Goal: Information Seeking & Learning: Learn about a topic

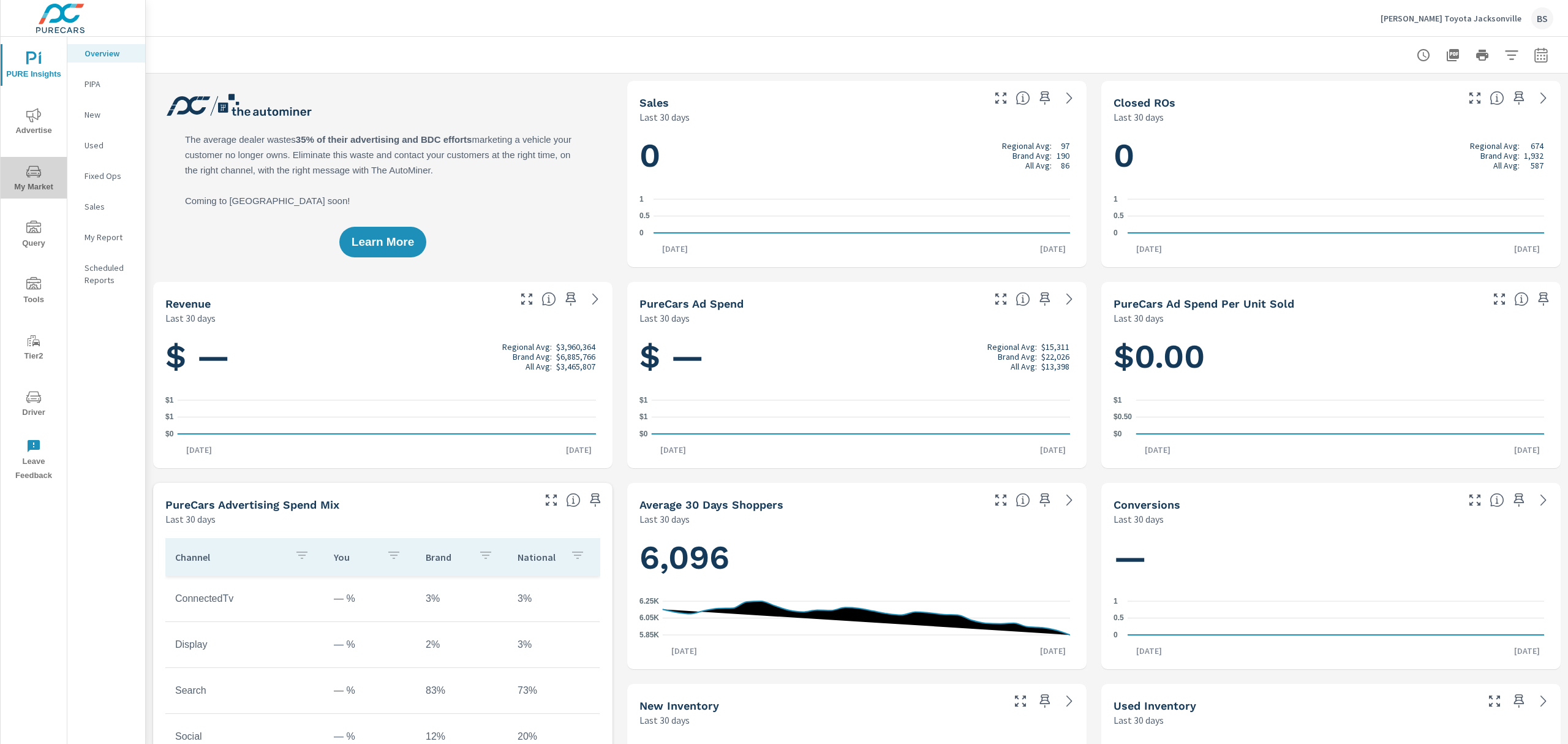
click at [33, 174] on icon "nav menu" at bounding box center [34, 172] width 15 height 15
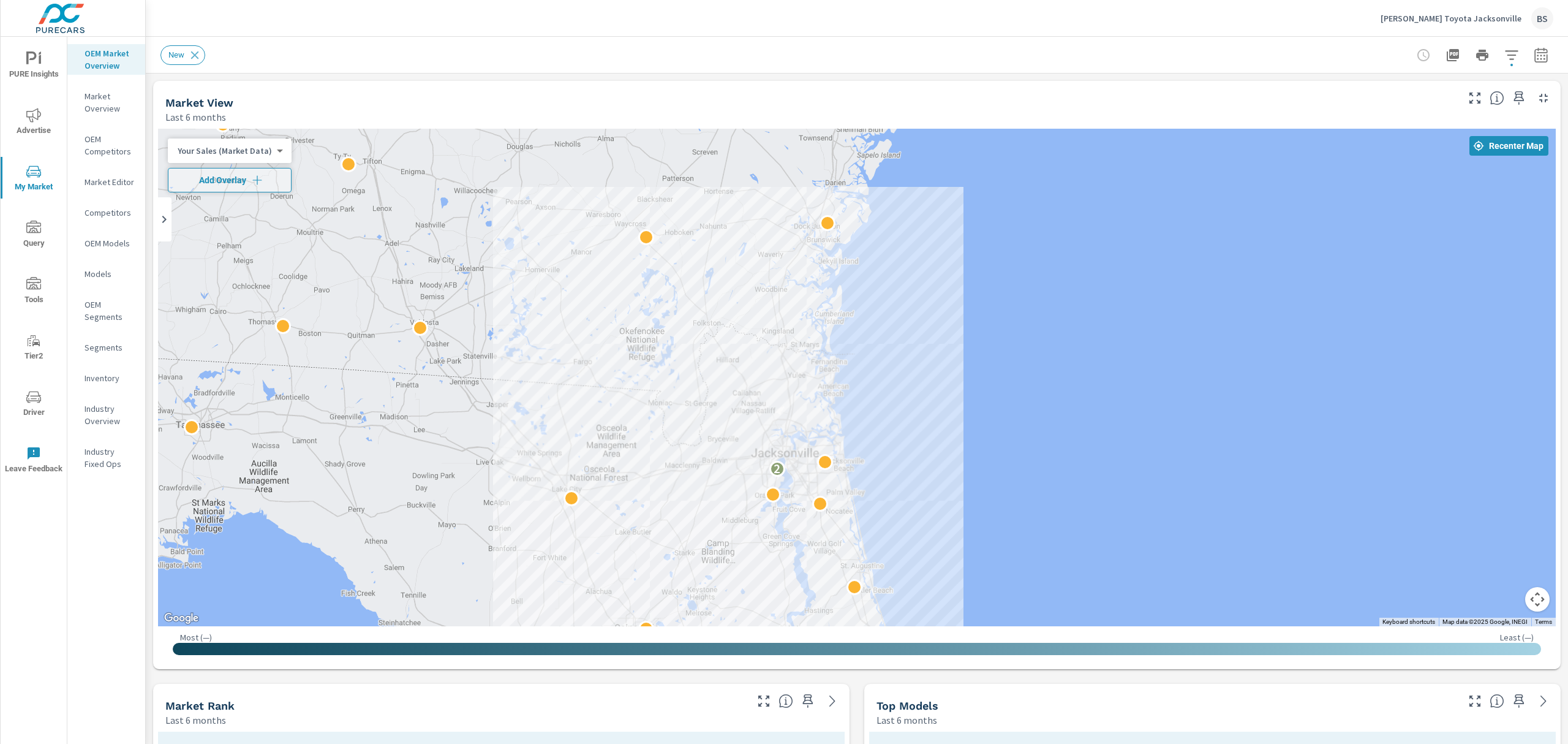
drag, startPoint x: 736, startPoint y: 679, endPoint x: 730, endPoint y: 630, distance: 49.4
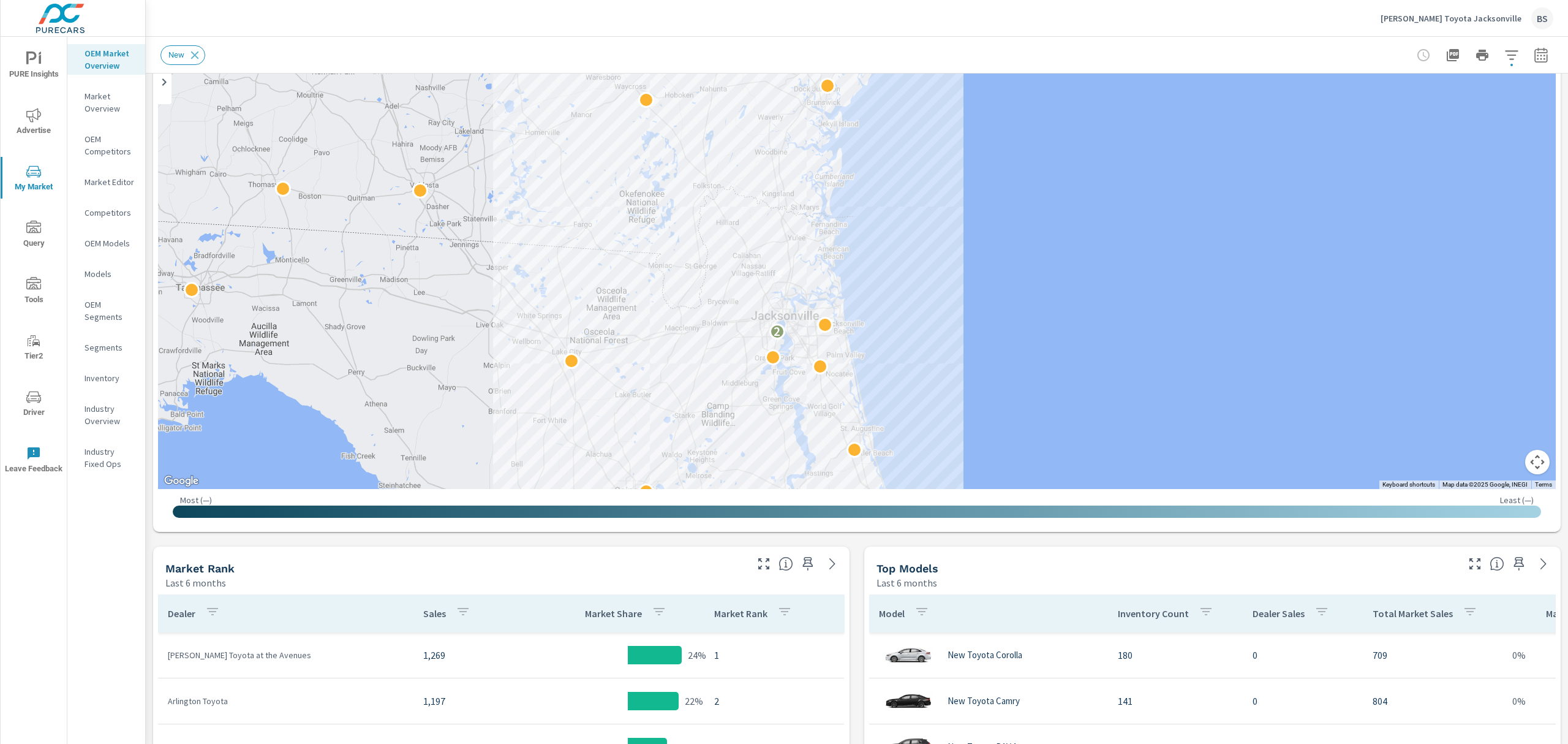
scroll to position [126, 0]
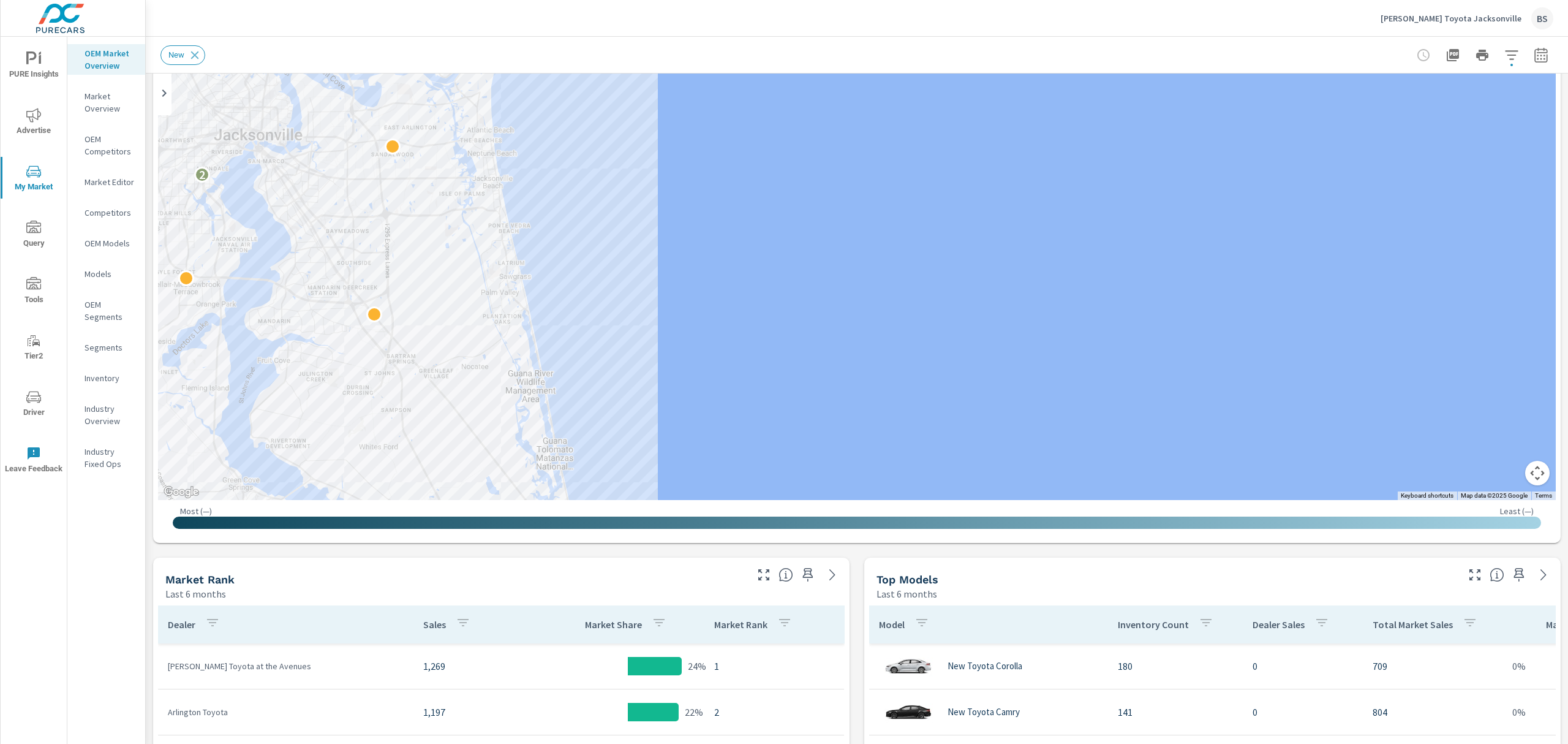
drag, startPoint x: 819, startPoint y: 390, endPoint x: 1056, endPoint y: 398, distance: 237.1
click at [1056, 398] on div "2" at bounding box center [857, 252] width 1398 height 498
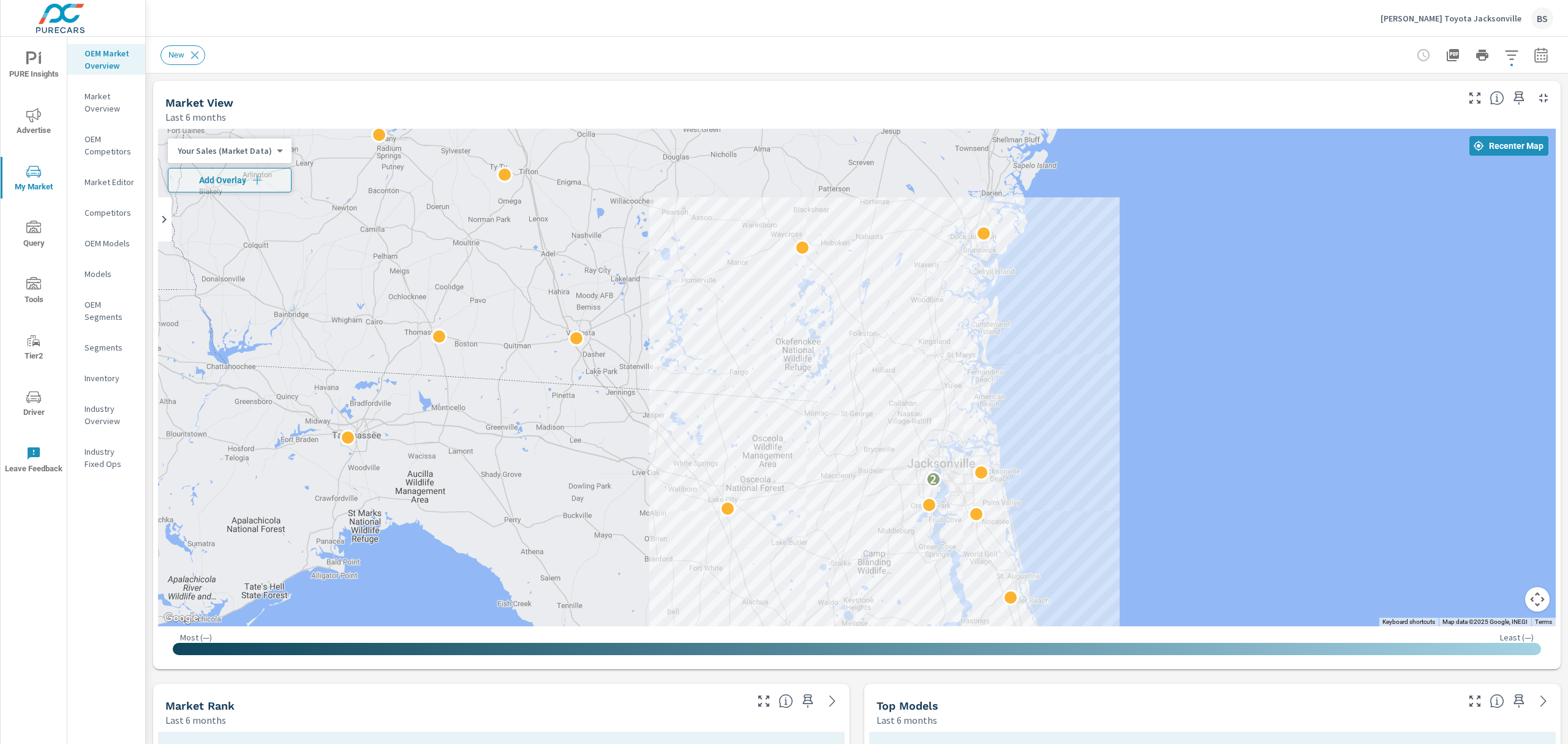
click at [101, 120] on nav "OEM Market Overview Market Overview OEM Competitors Market Editor Competitors O…" at bounding box center [106, 263] width 78 height 453
click at [114, 113] on p "Market Overview" at bounding box center [110, 102] width 51 height 25
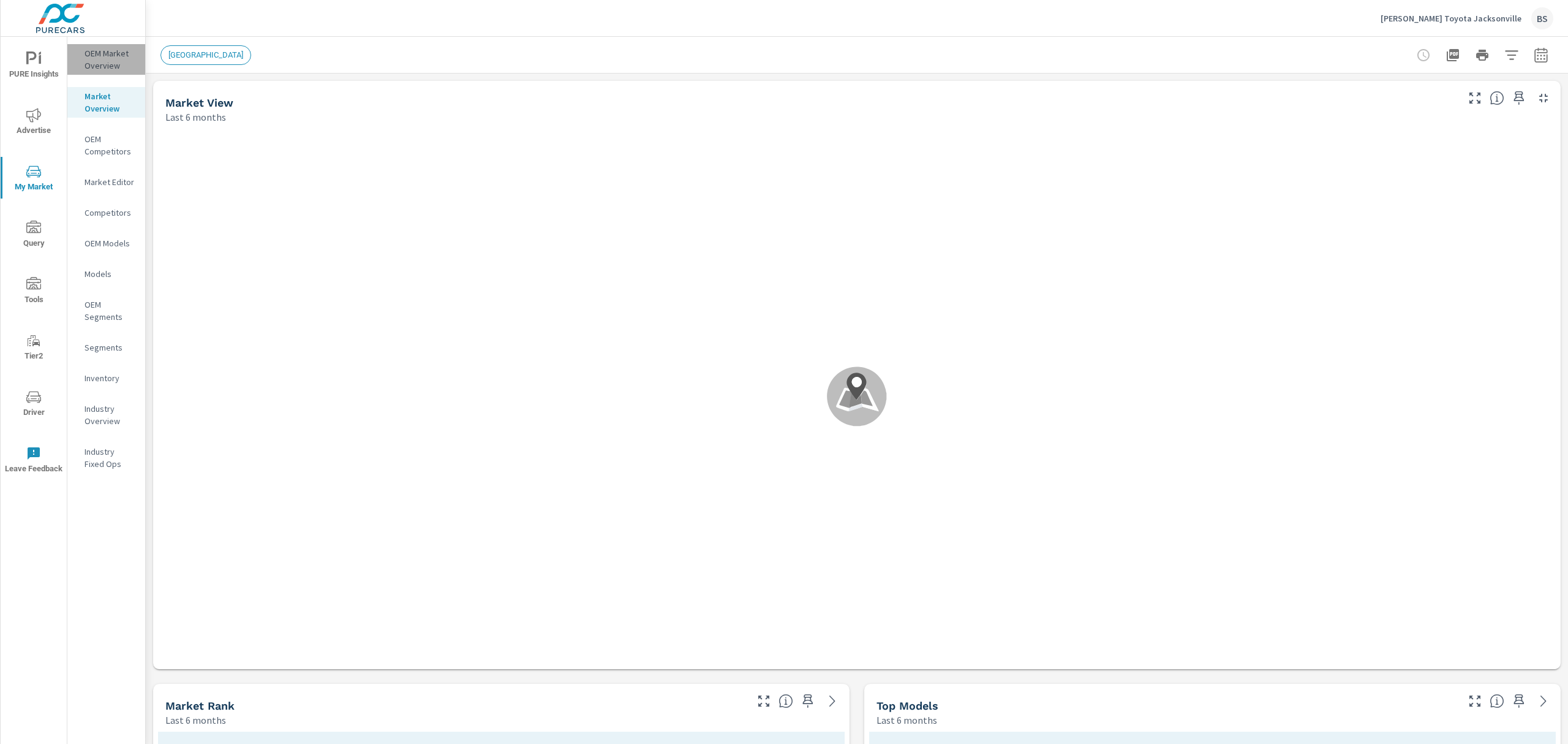
click at [108, 57] on p "OEM Market Overview" at bounding box center [110, 59] width 51 height 25
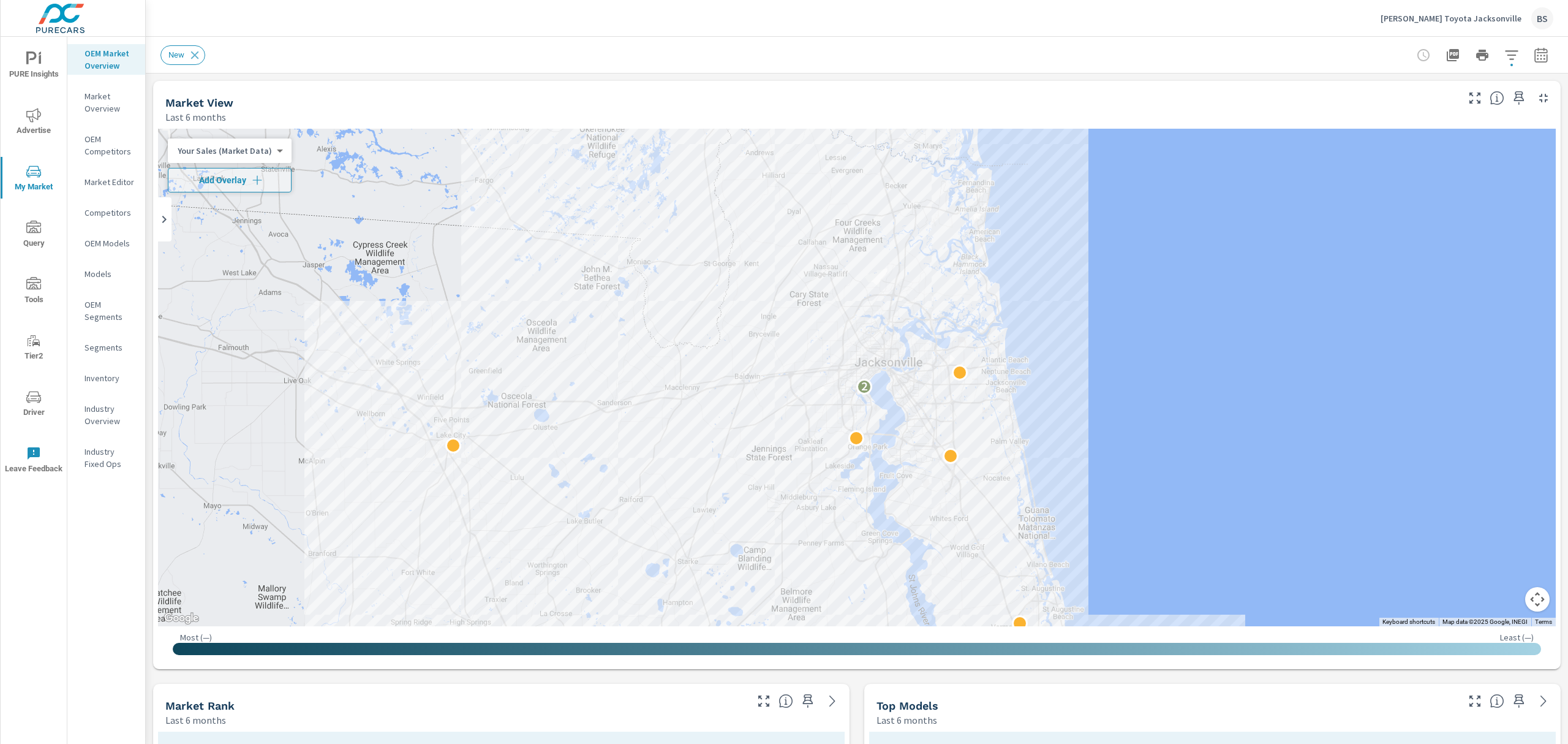
click at [1536, 96] on icon "button" at bounding box center [1543, 98] width 15 height 15
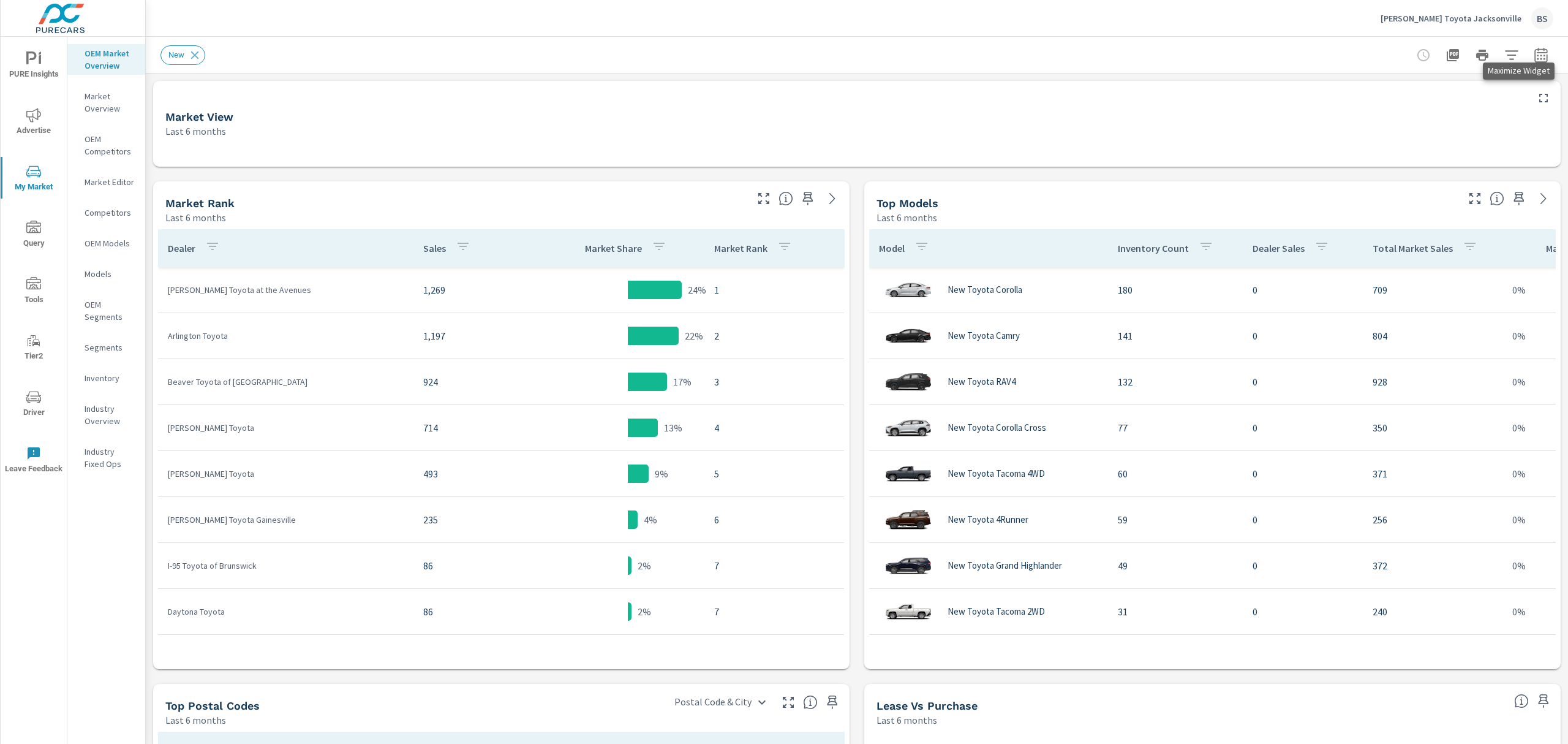
click at [96, 110] on p "Market Overview" at bounding box center [110, 102] width 51 height 25
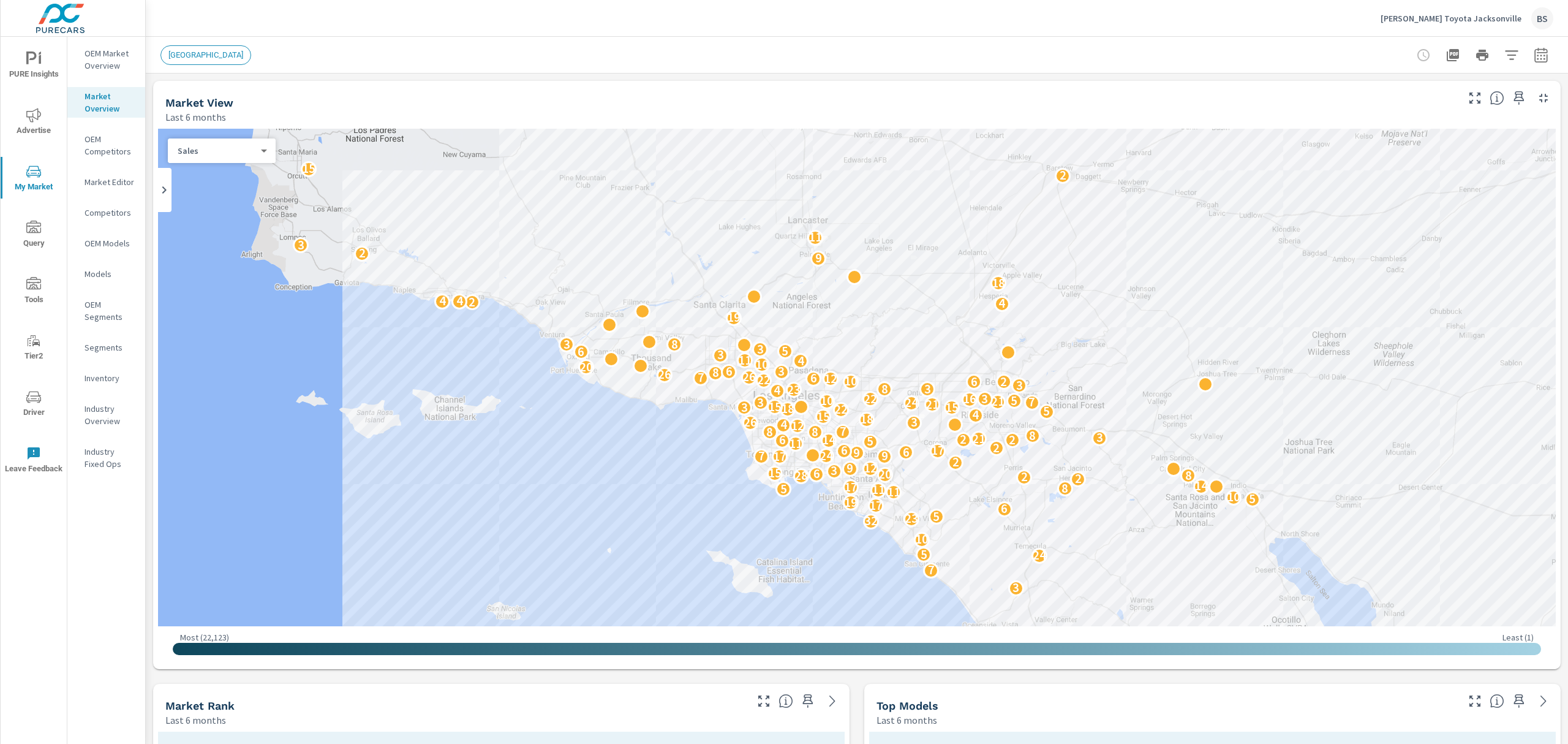
click at [118, 59] on p "OEM Market Overview" at bounding box center [110, 59] width 51 height 25
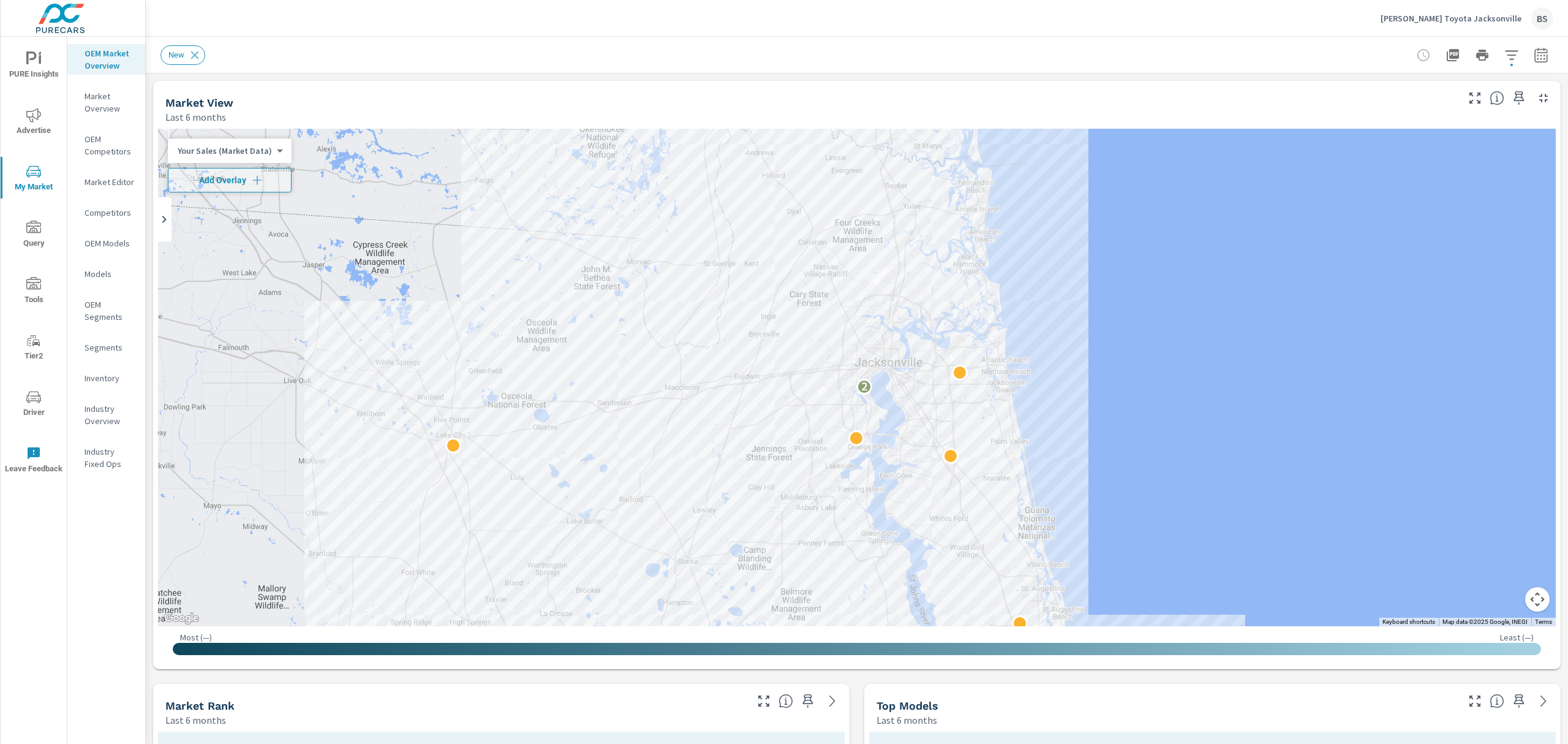
click at [1534, 49] on icon "button" at bounding box center [1540, 55] width 13 height 15
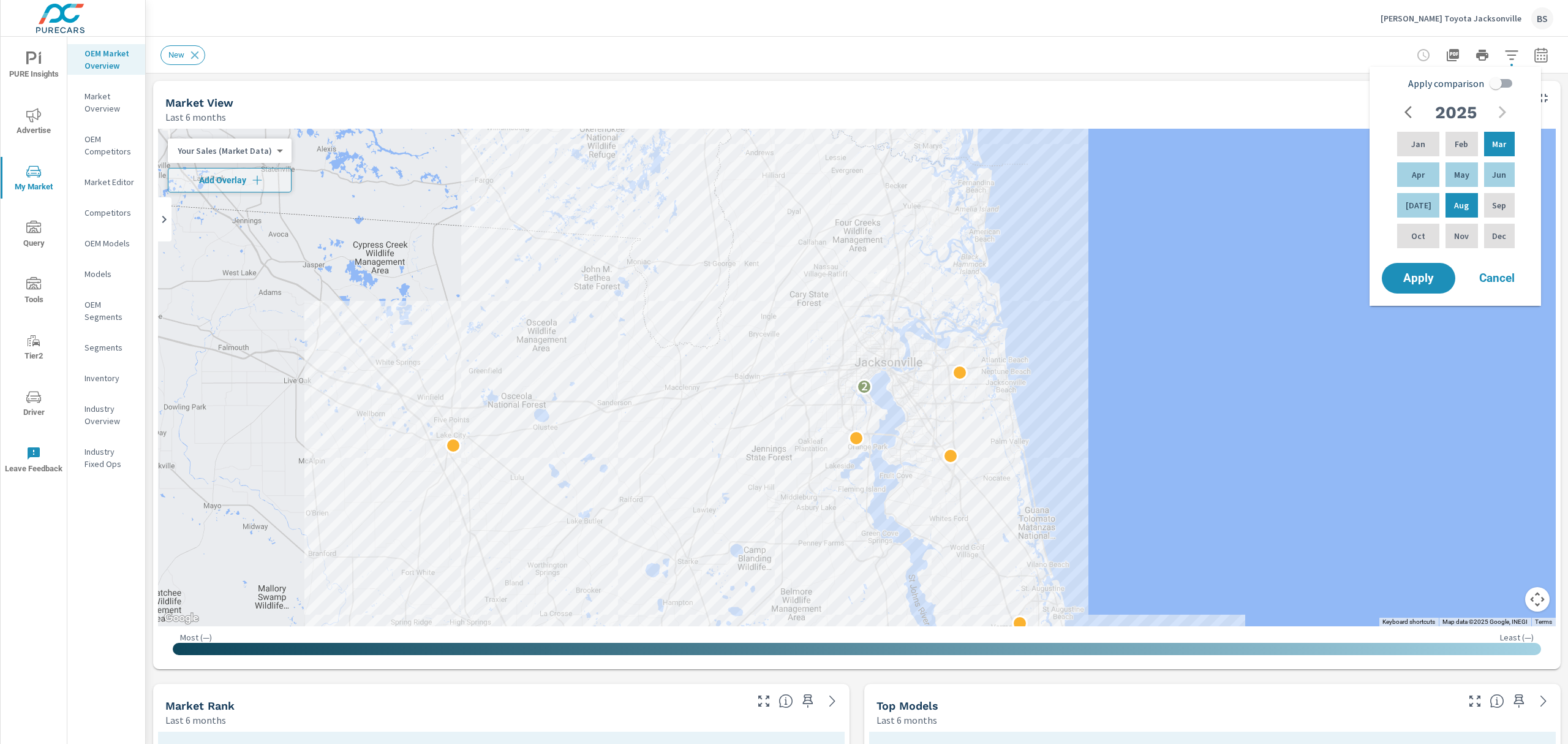
click at [1493, 85] on input "Apply comparison" at bounding box center [1495, 83] width 70 height 23
checkbox input "true"
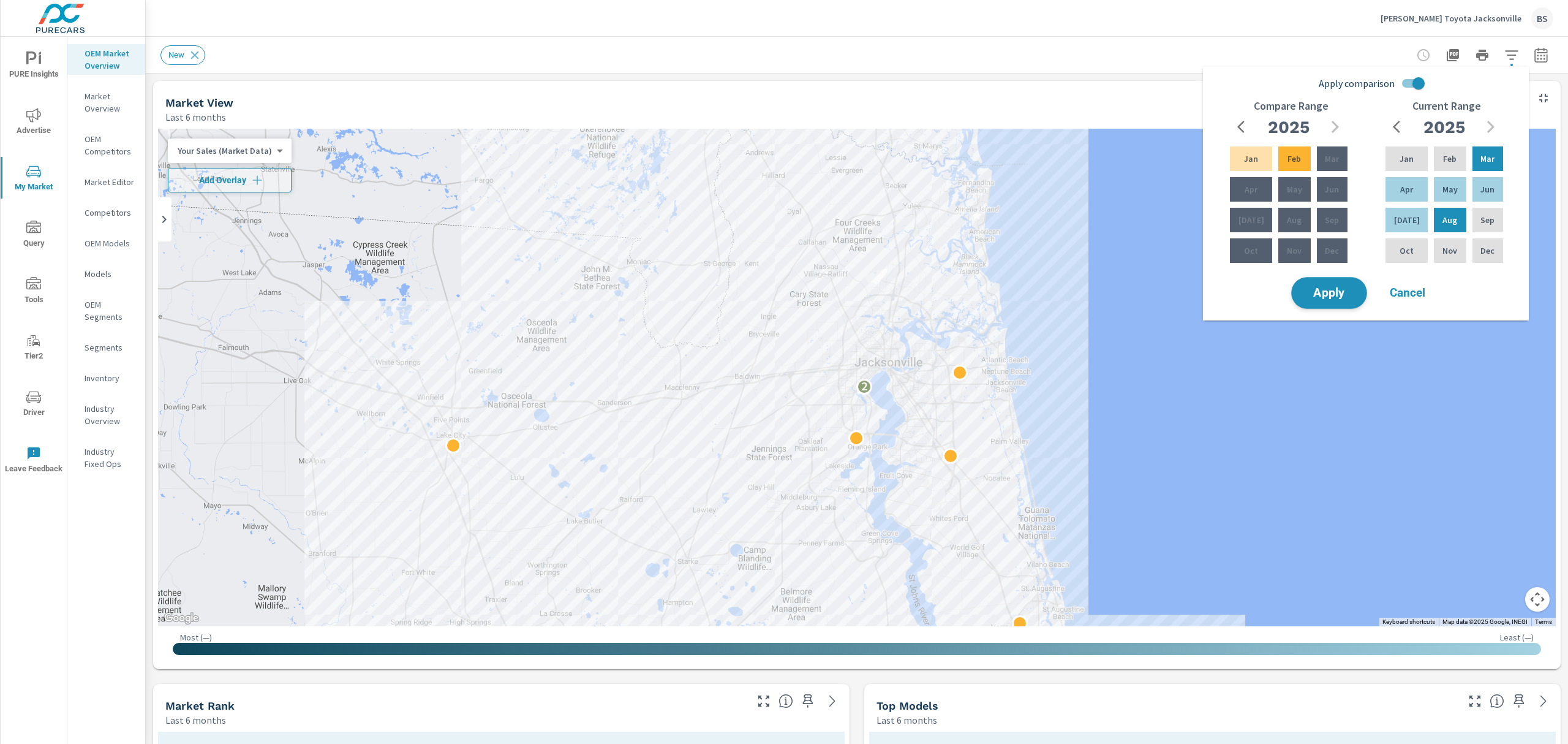
click at [1329, 295] on span "Apply" at bounding box center [1329, 293] width 50 height 11
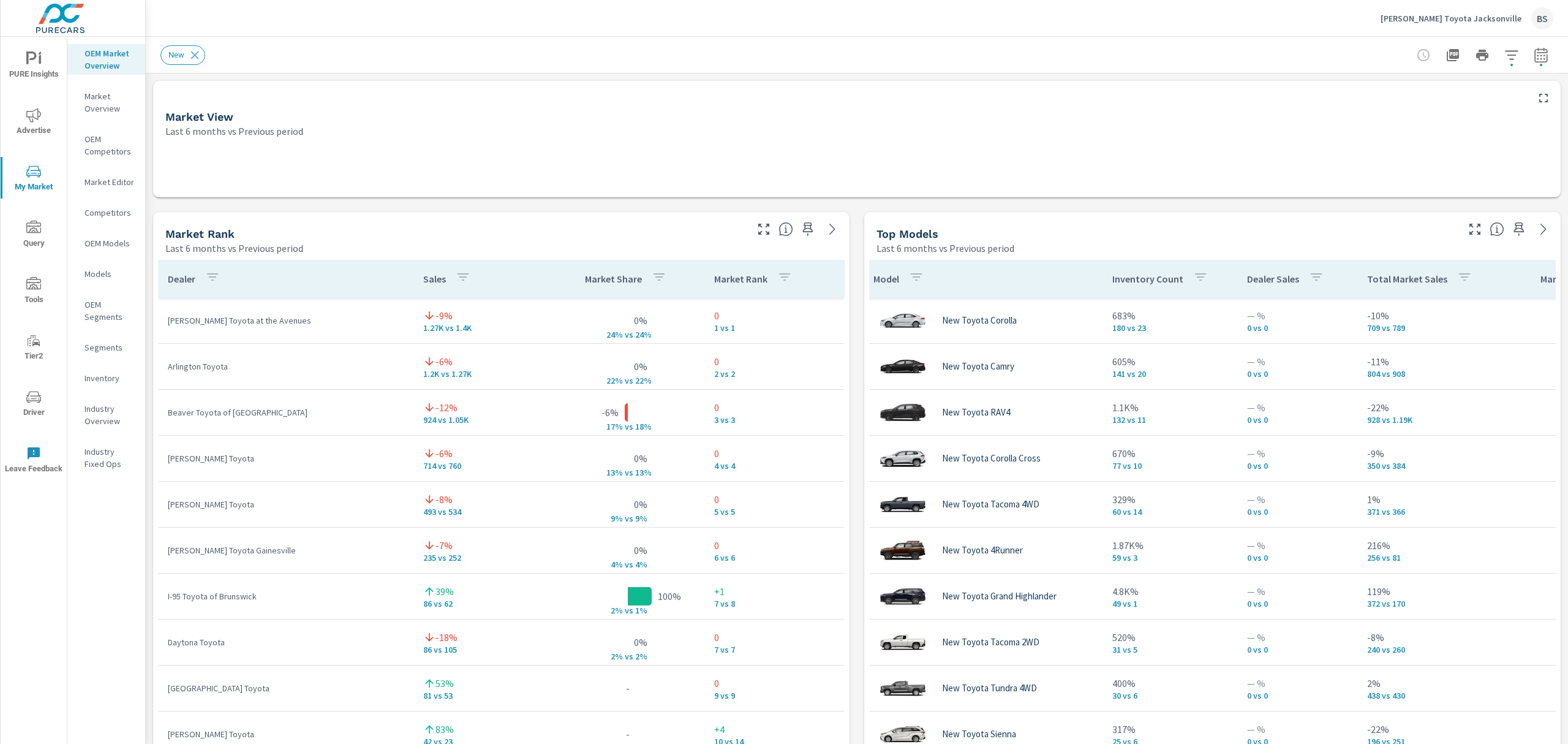
click at [104, 101] on p "Market Overview" at bounding box center [110, 102] width 51 height 25
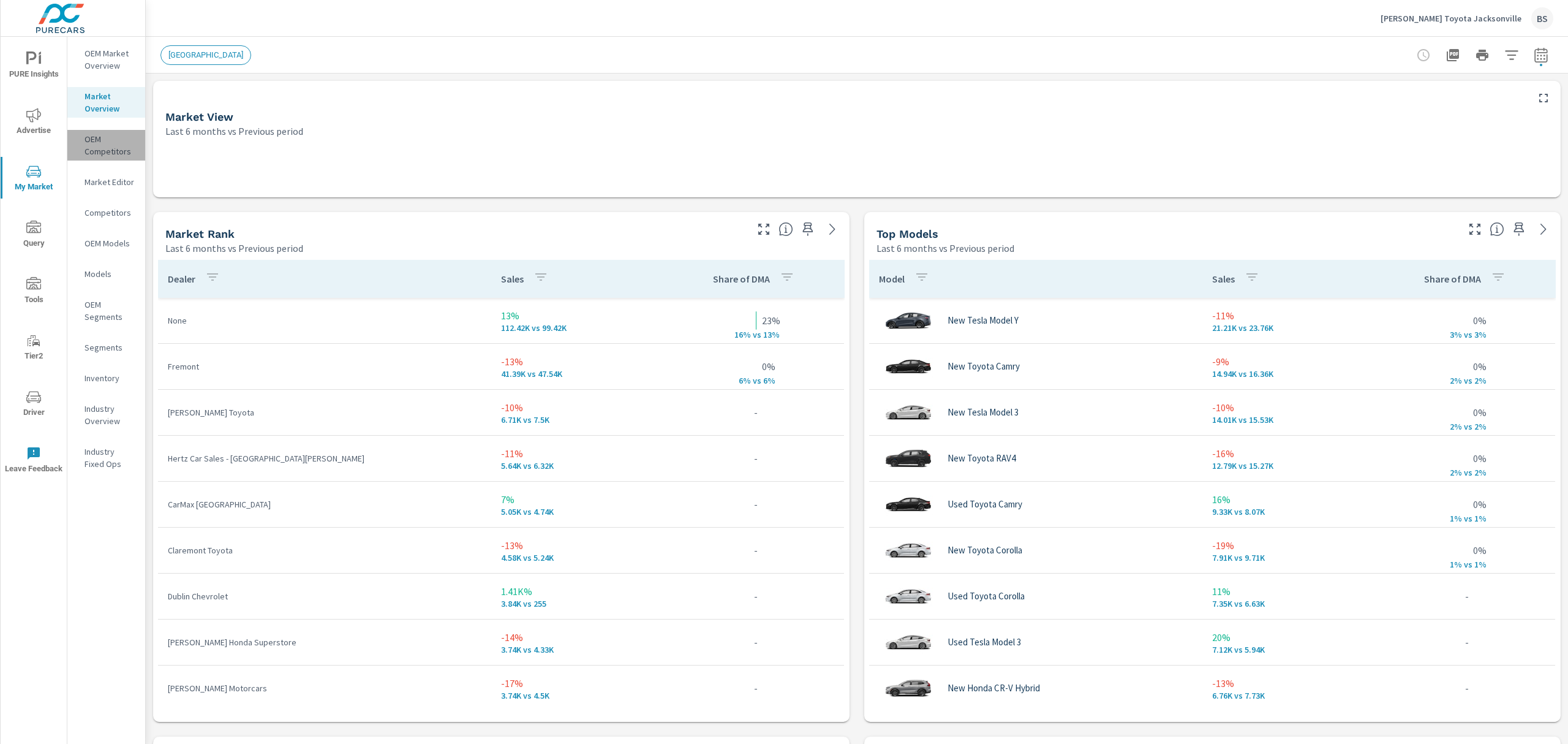
click at [109, 140] on p "OEM Competitors" at bounding box center [110, 145] width 51 height 25
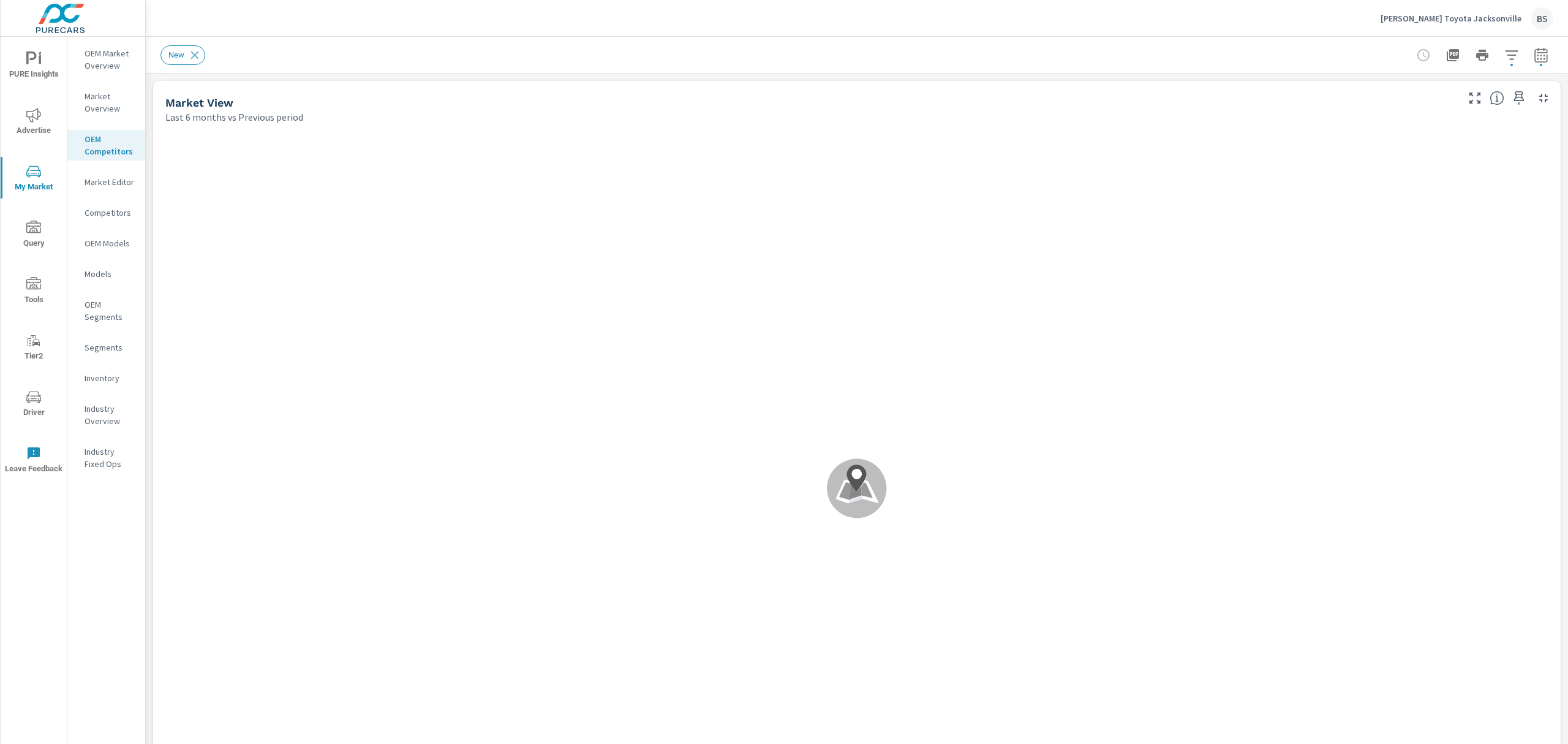
click at [108, 65] on p "OEM Market Overview" at bounding box center [110, 59] width 51 height 25
